Goal: Information Seeking & Learning: Learn about a topic

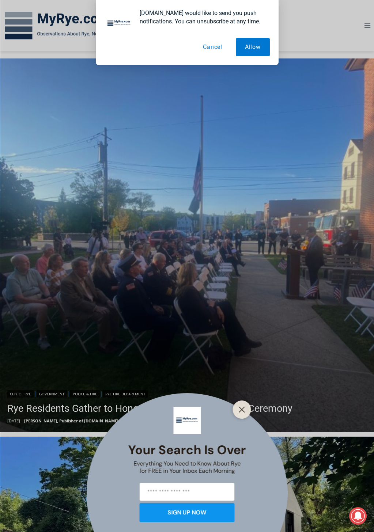
click at [212, 46] on button "Cancel" at bounding box center [213, 47] width 38 height 18
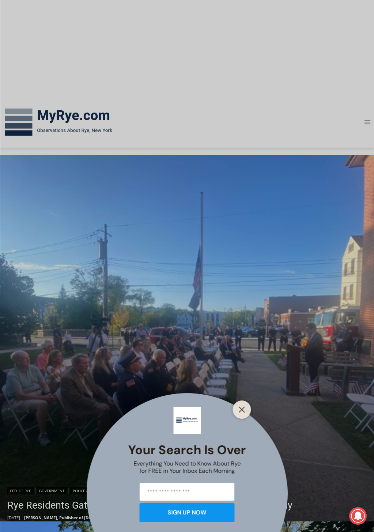
click at [240, 174] on div "Your Search is Over Everything You Need to Know About Rye for FREE in Your Inbo…" at bounding box center [187, 266] width 374 height 532
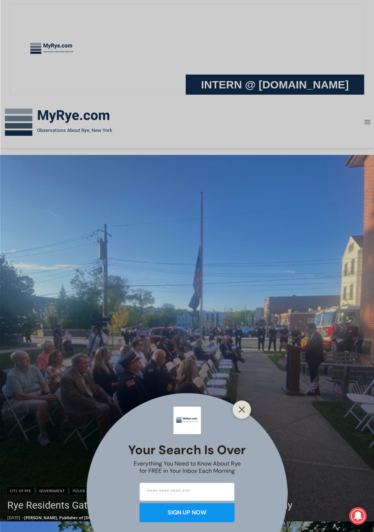
click at [243, 279] on div "Your Search is Over Everything You Need to Know About Rye for FREE in Your Inbo…" at bounding box center [187, 266] width 374 height 532
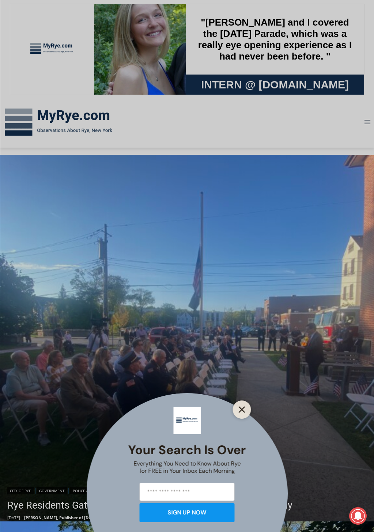
click at [244, 407] on line "Close" at bounding box center [241, 409] width 5 height 5
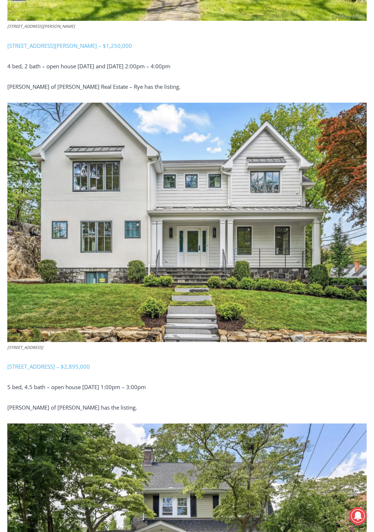
scroll to position [1099, 0]
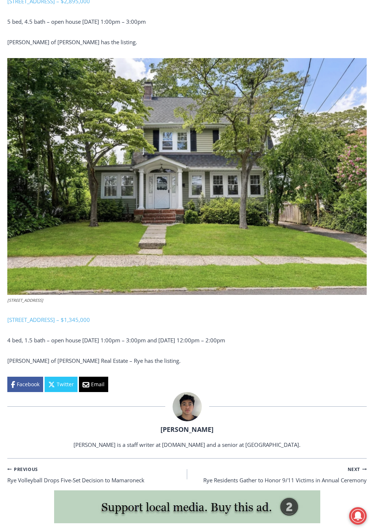
scroll to position [1099, 0]
